Goal: Information Seeking & Learning: Find contact information

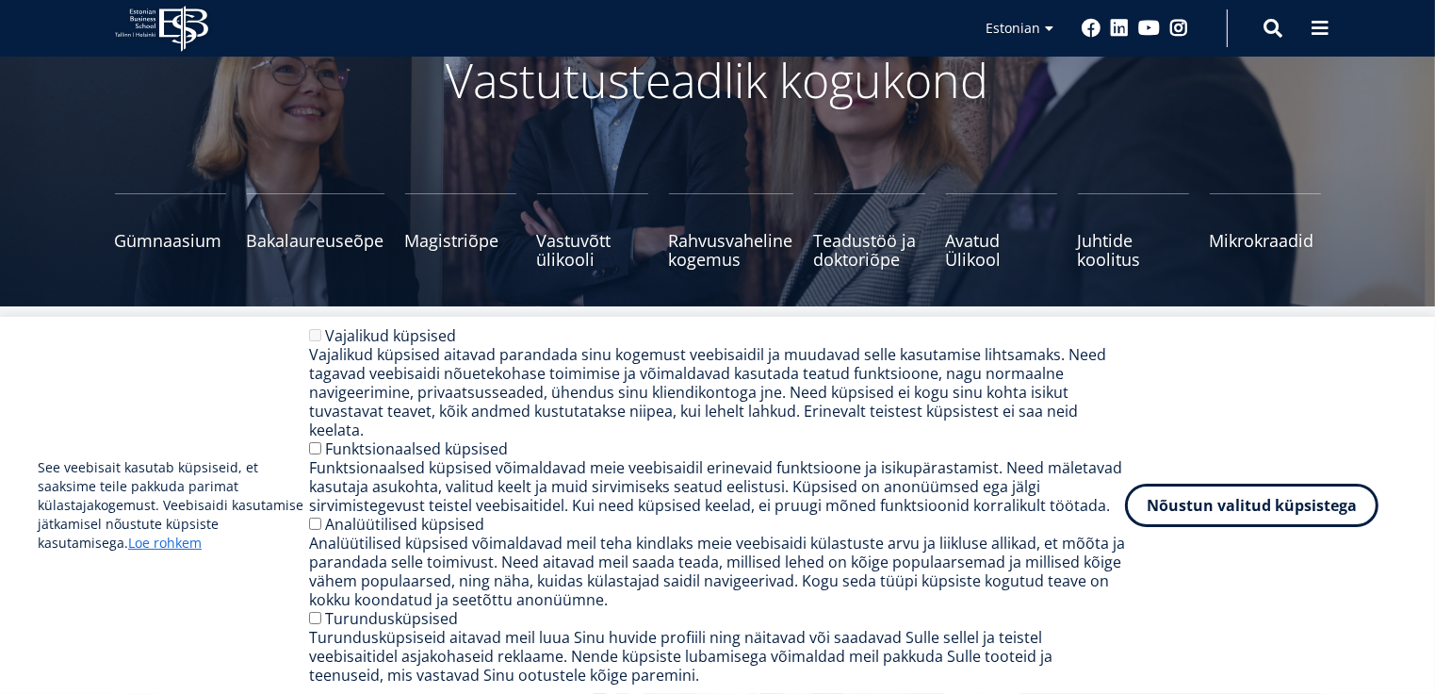
scroll to position [283, 0]
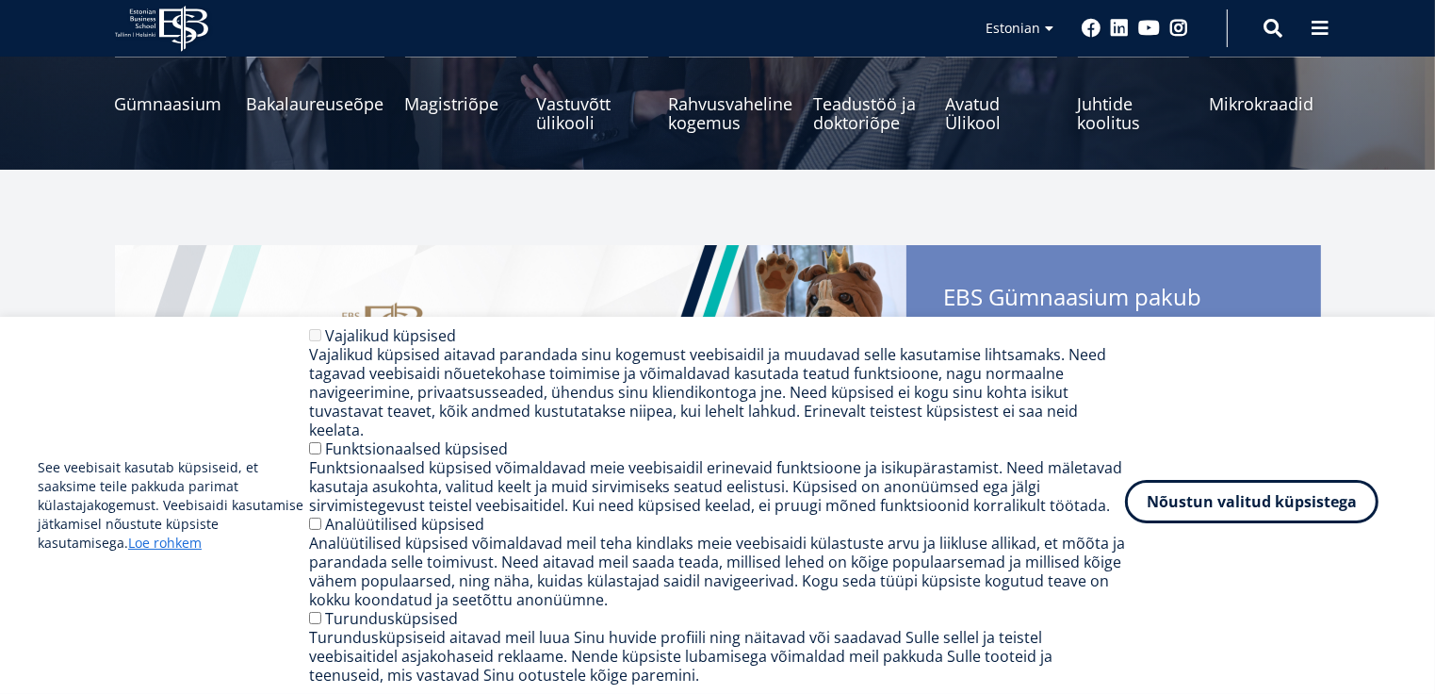
click at [1200, 504] on button "Nõustun valitud küpsistega" at bounding box center [1251, 501] width 253 height 43
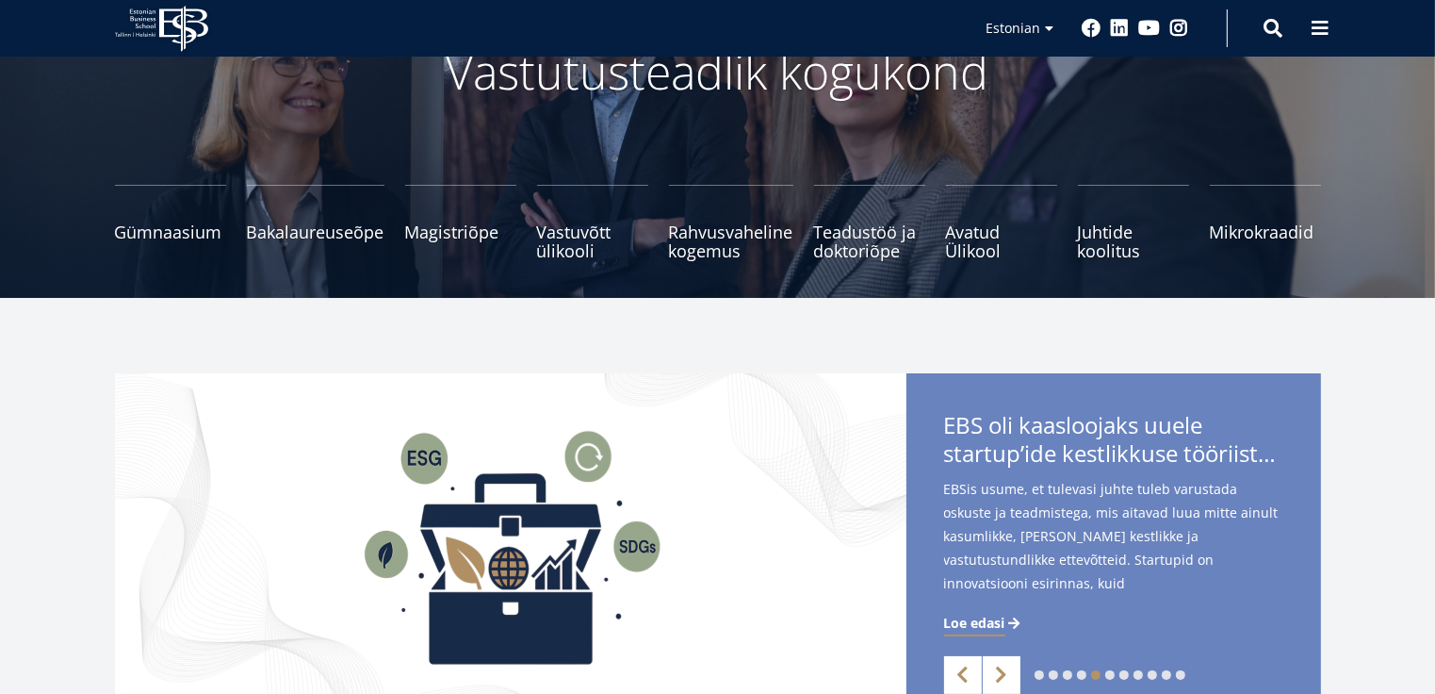
scroll to position [0, 0]
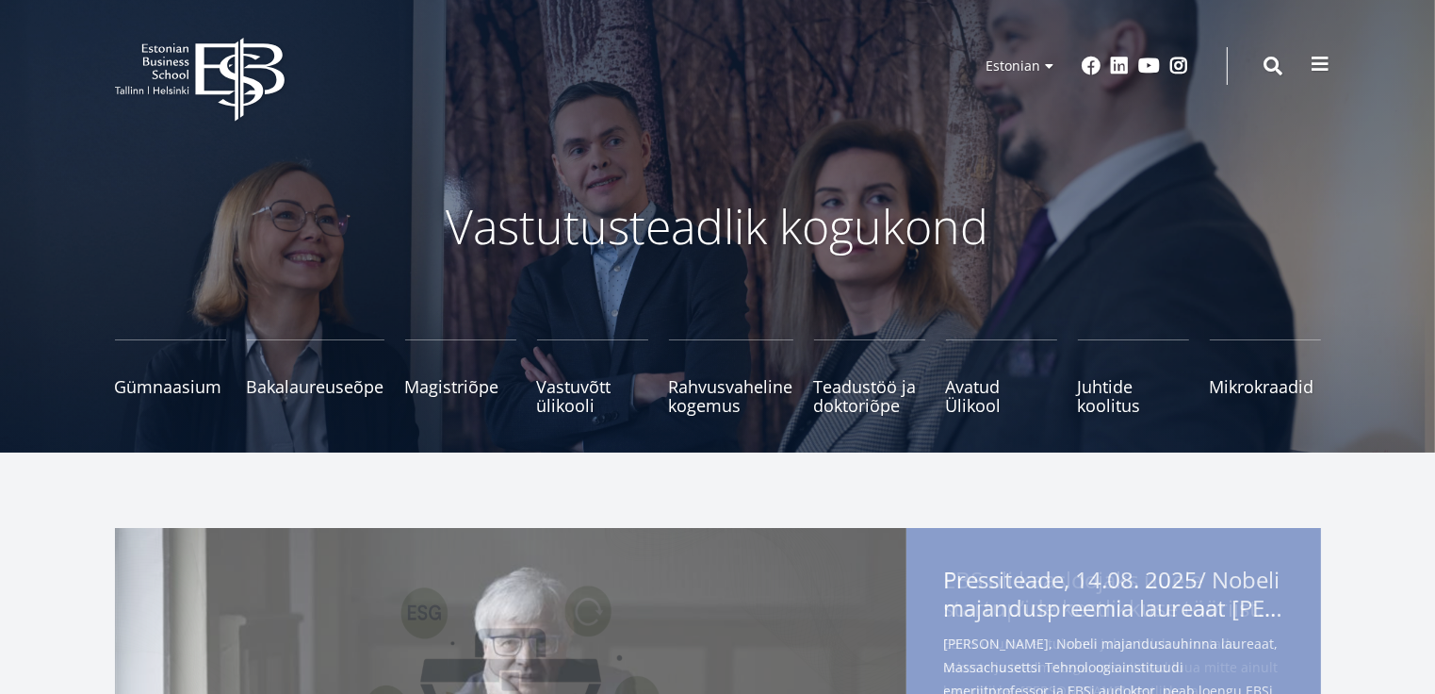
click at [1315, 60] on span at bounding box center [1321, 64] width 19 height 19
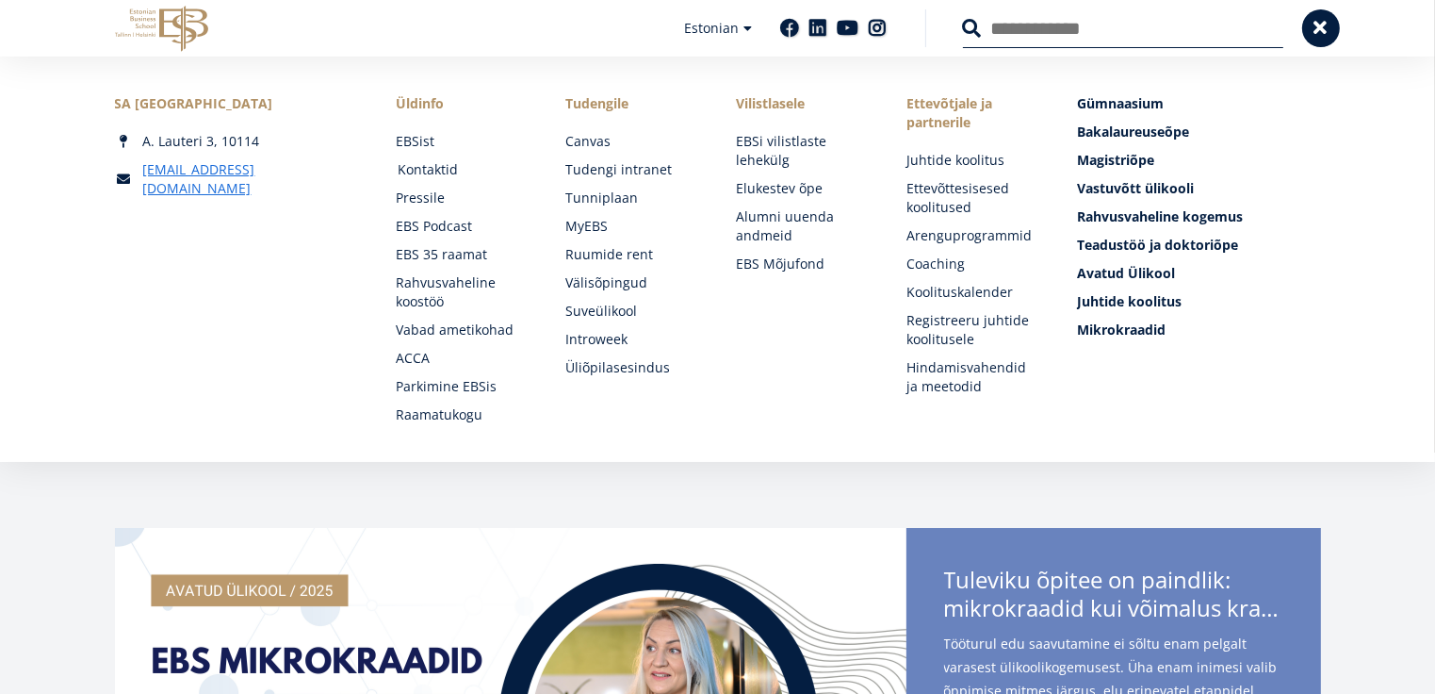
click at [434, 165] on link "Kontaktid" at bounding box center [464, 169] width 133 height 19
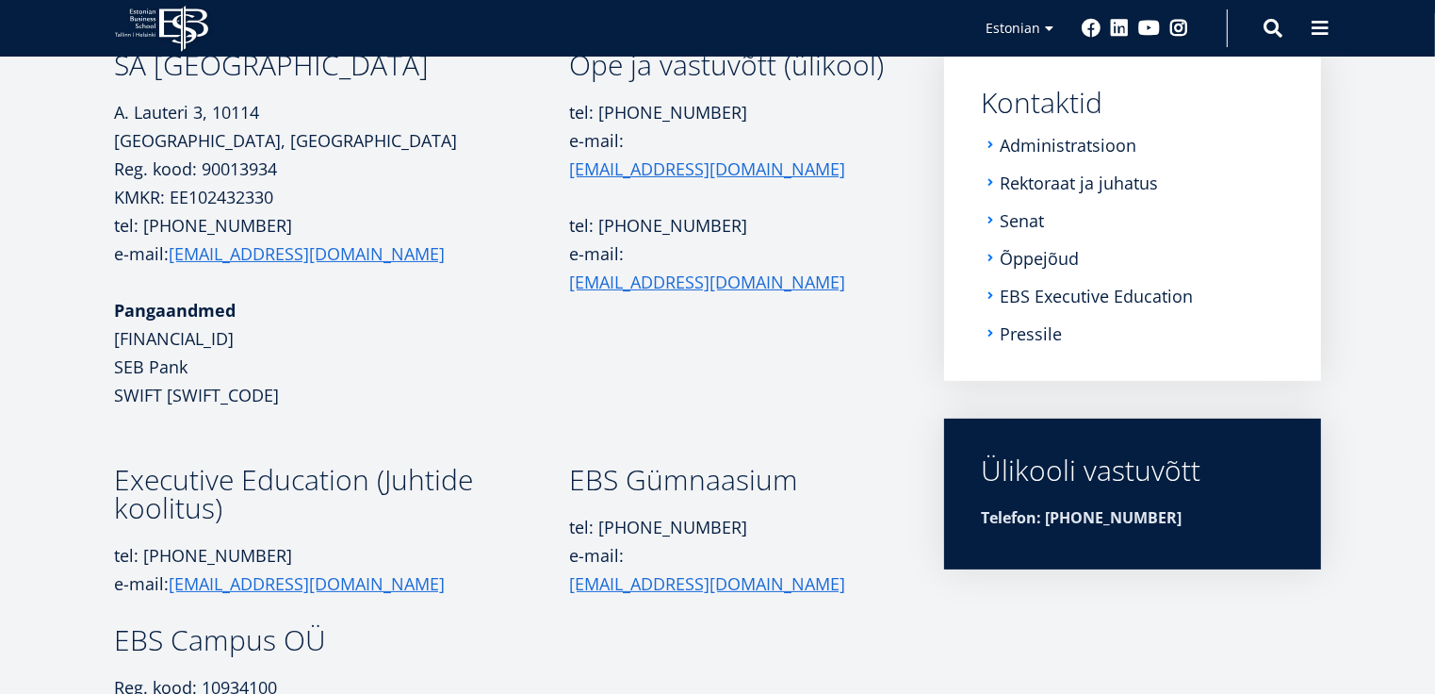
scroll to position [132, 0]
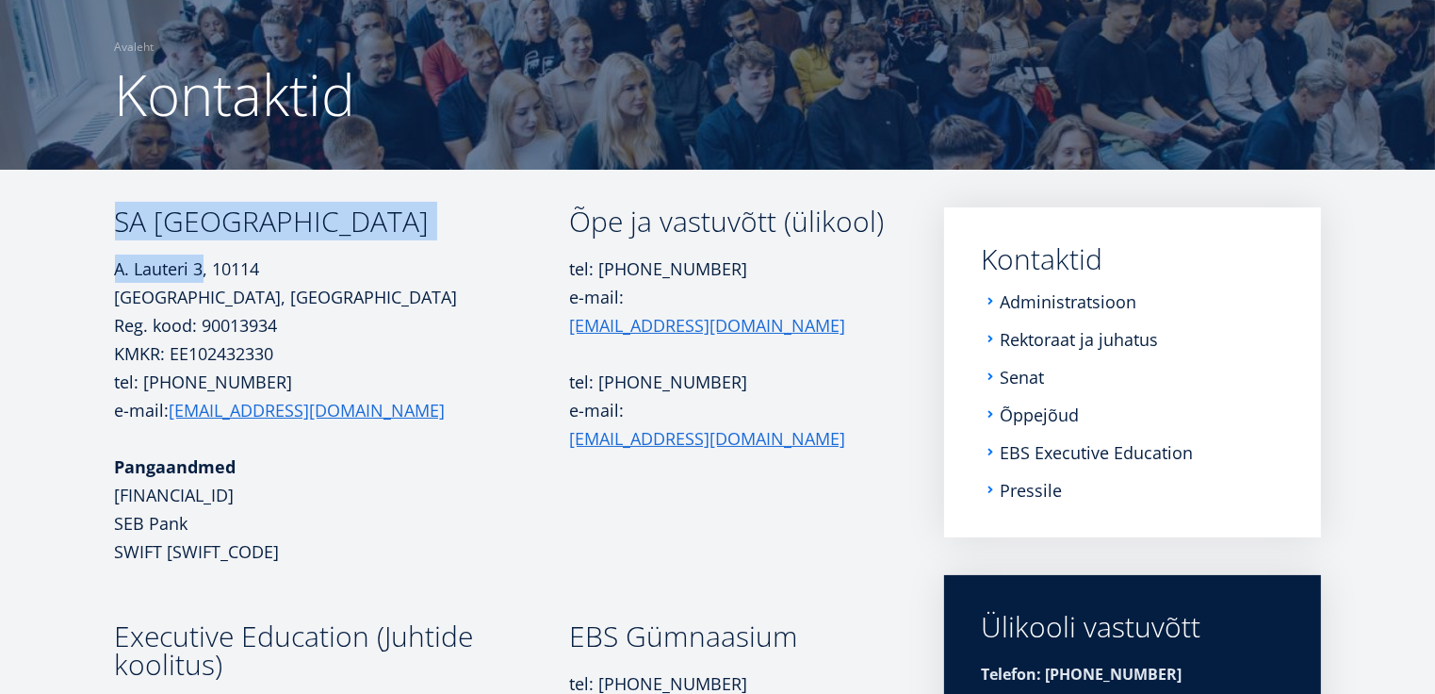
drag, startPoint x: 202, startPoint y: 267, endPoint x: 113, endPoint y: 267, distance: 88.6
click at [113, 267] on div "SA Estonian Business School A. [STREET_ADDRESS][GEOGRAPHIC_DATA] kood: 90013934…" at bounding box center [718, 560] width 1357 height 707
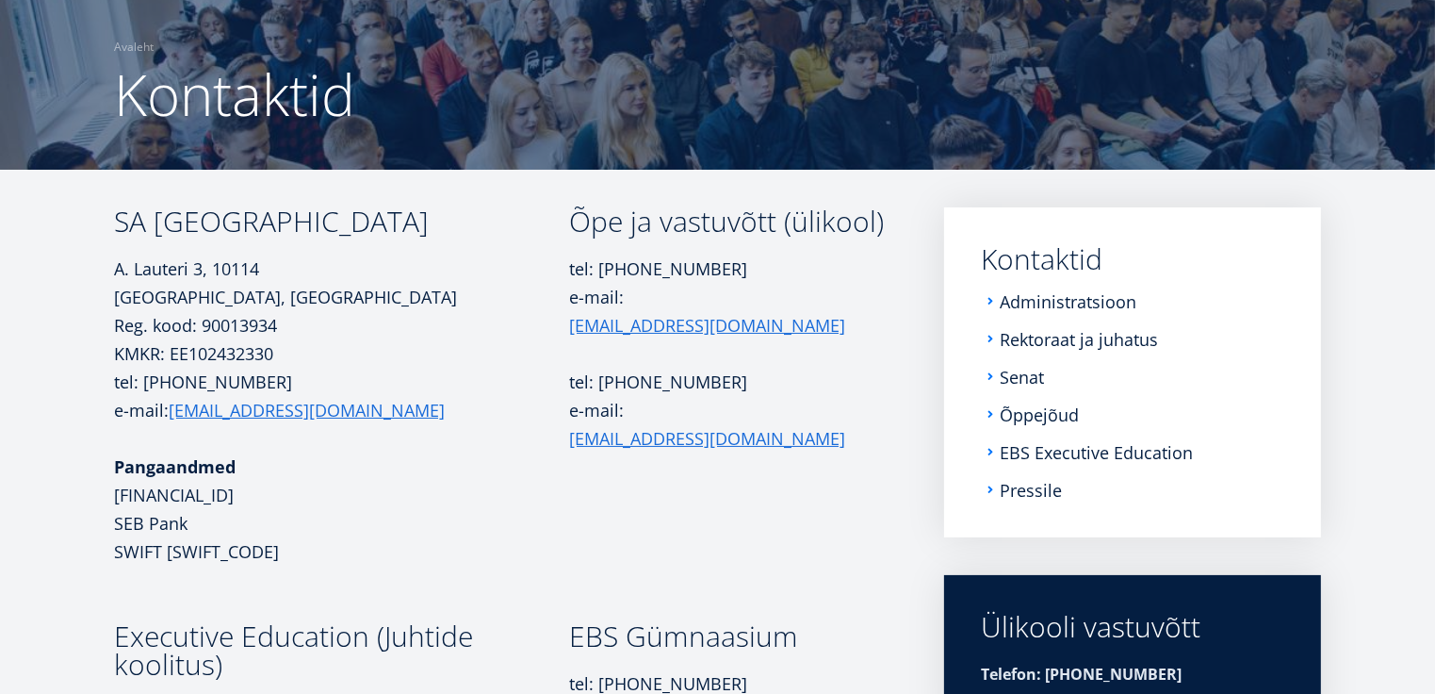
click at [338, 286] on p "A. [STREET_ADDRESS], [GEOGRAPHIC_DATA] kood: 90013934" at bounding box center [342, 296] width 455 height 85
drag, startPoint x: 204, startPoint y: 267, endPoint x: 117, endPoint y: 275, distance: 87.1
click at [117, 275] on p "A. [STREET_ADDRESS], [GEOGRAPHIC_DATA] kood: 90013934" at bounding box center [342, 296] width 455 height 85
copy p "[PERSON_NAME] 3"
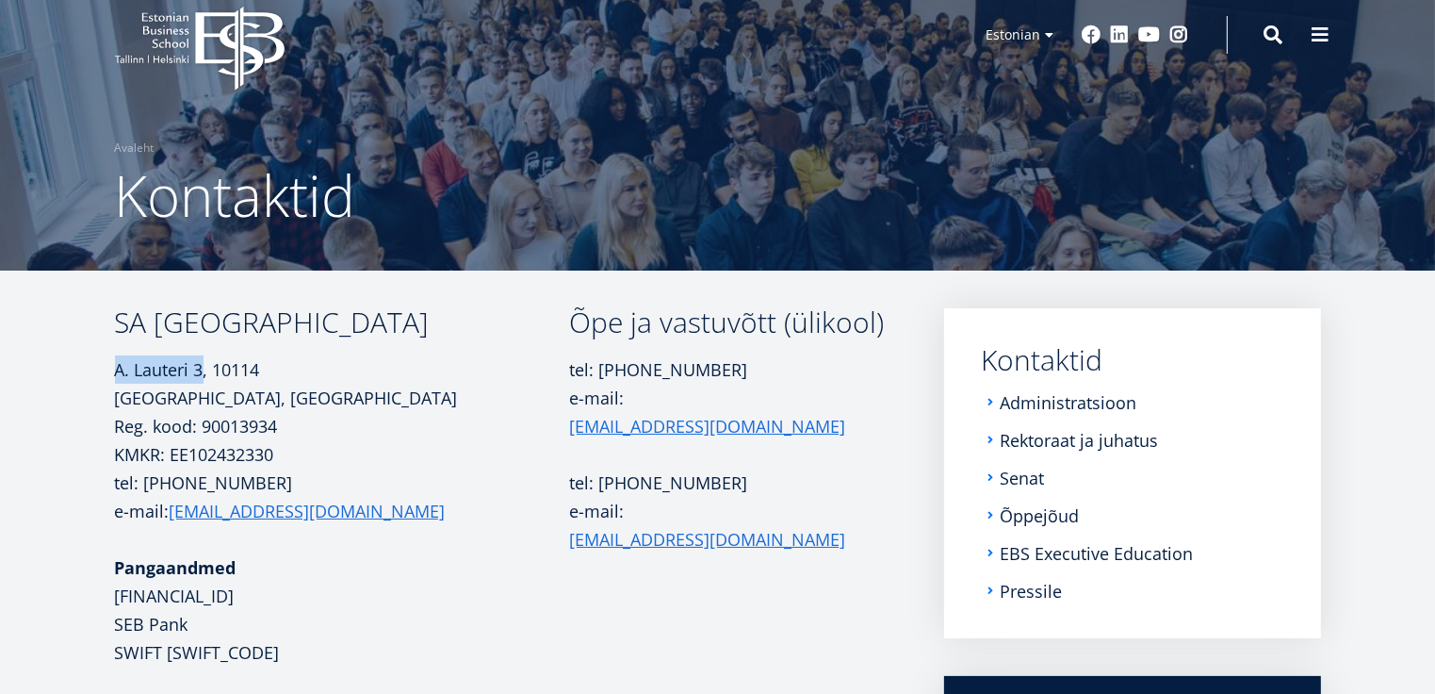
scroll to position [0, 0]
